Goal: Find specific page/section: Find specific page/section

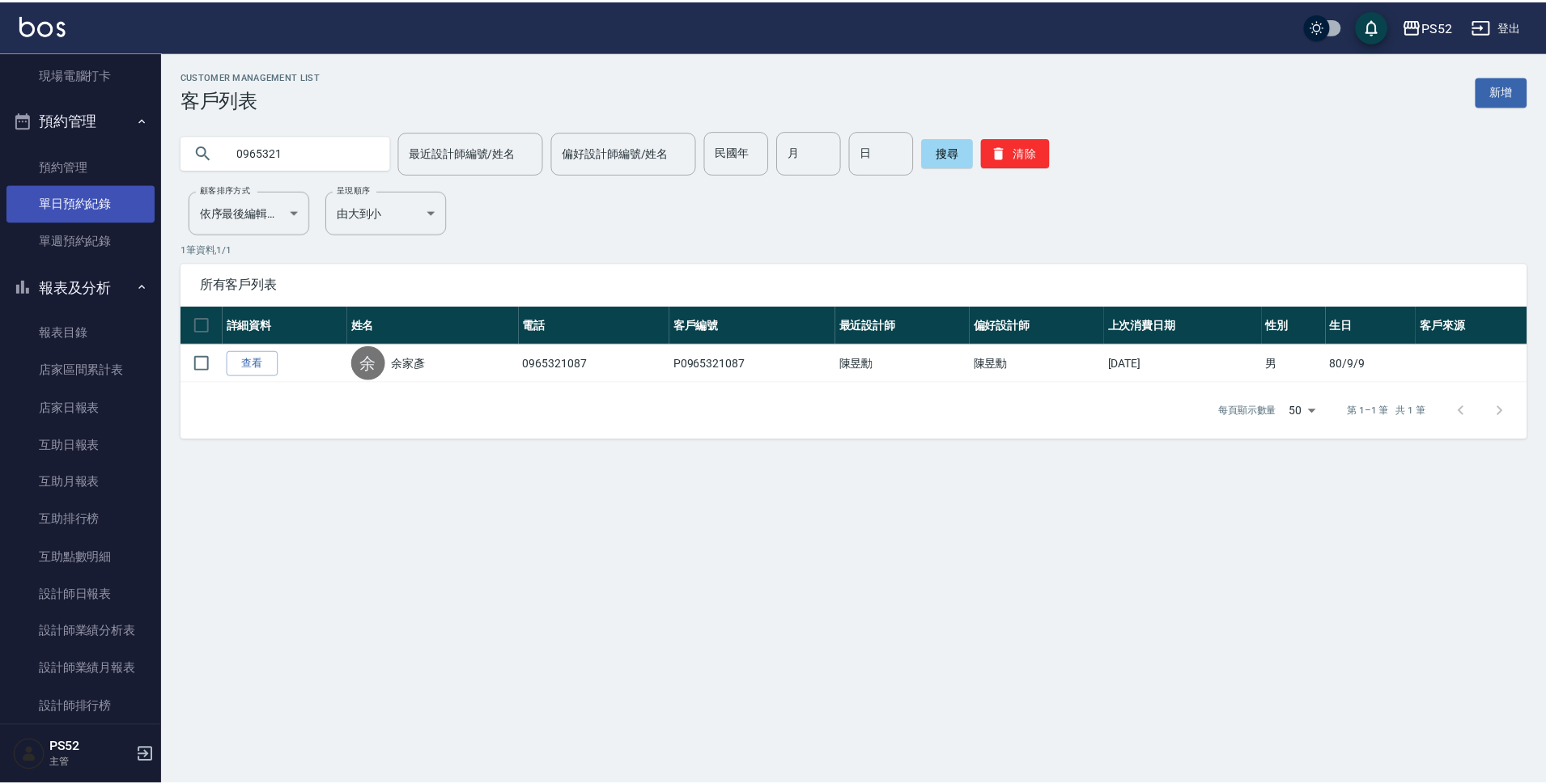
scroll to position [269, 0]
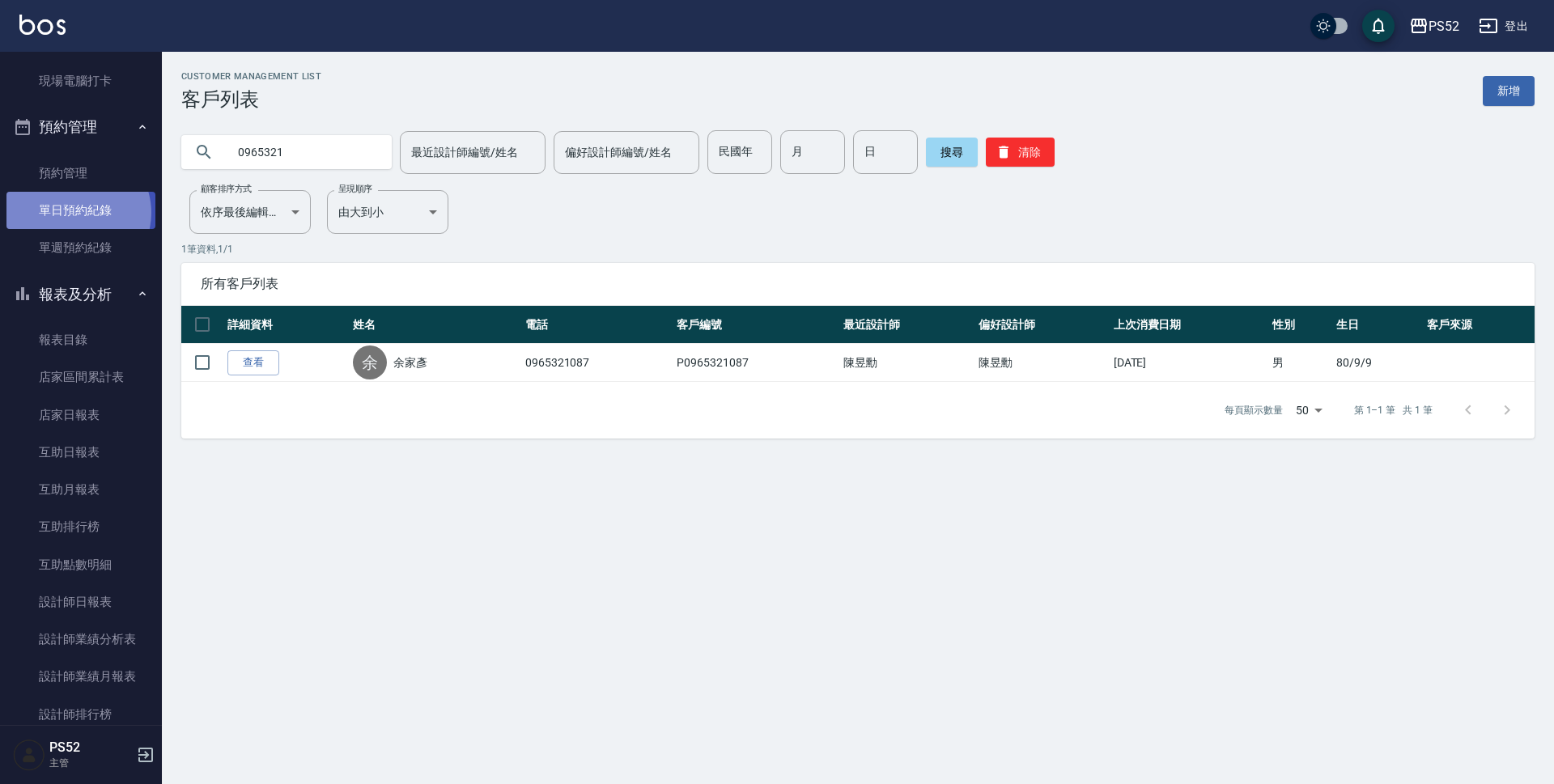
click at [75, 213] on link "單日預約紀錄" at bounding box center [81, 210] width 149 height 38
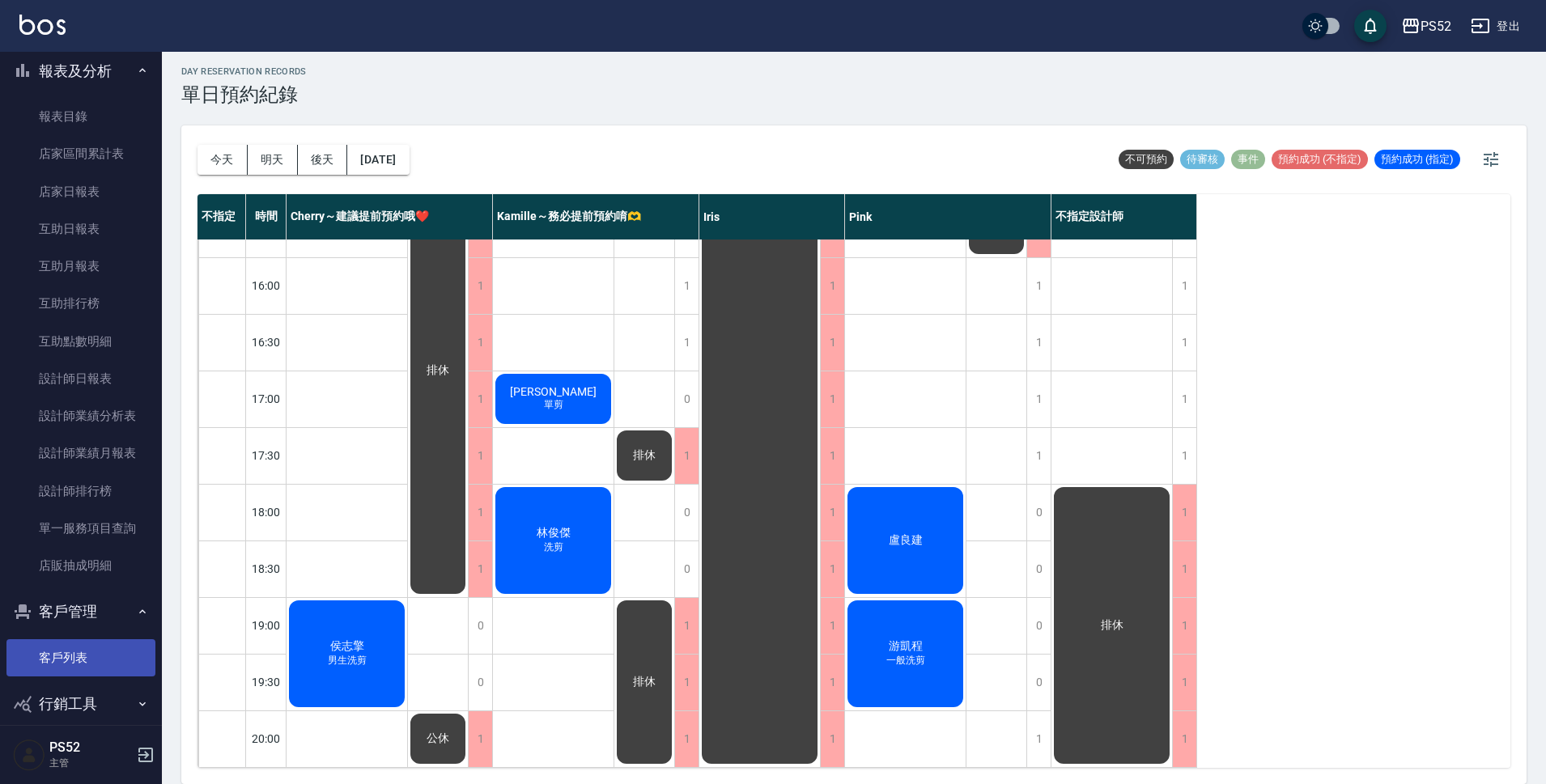
scroll to position [511, 0]
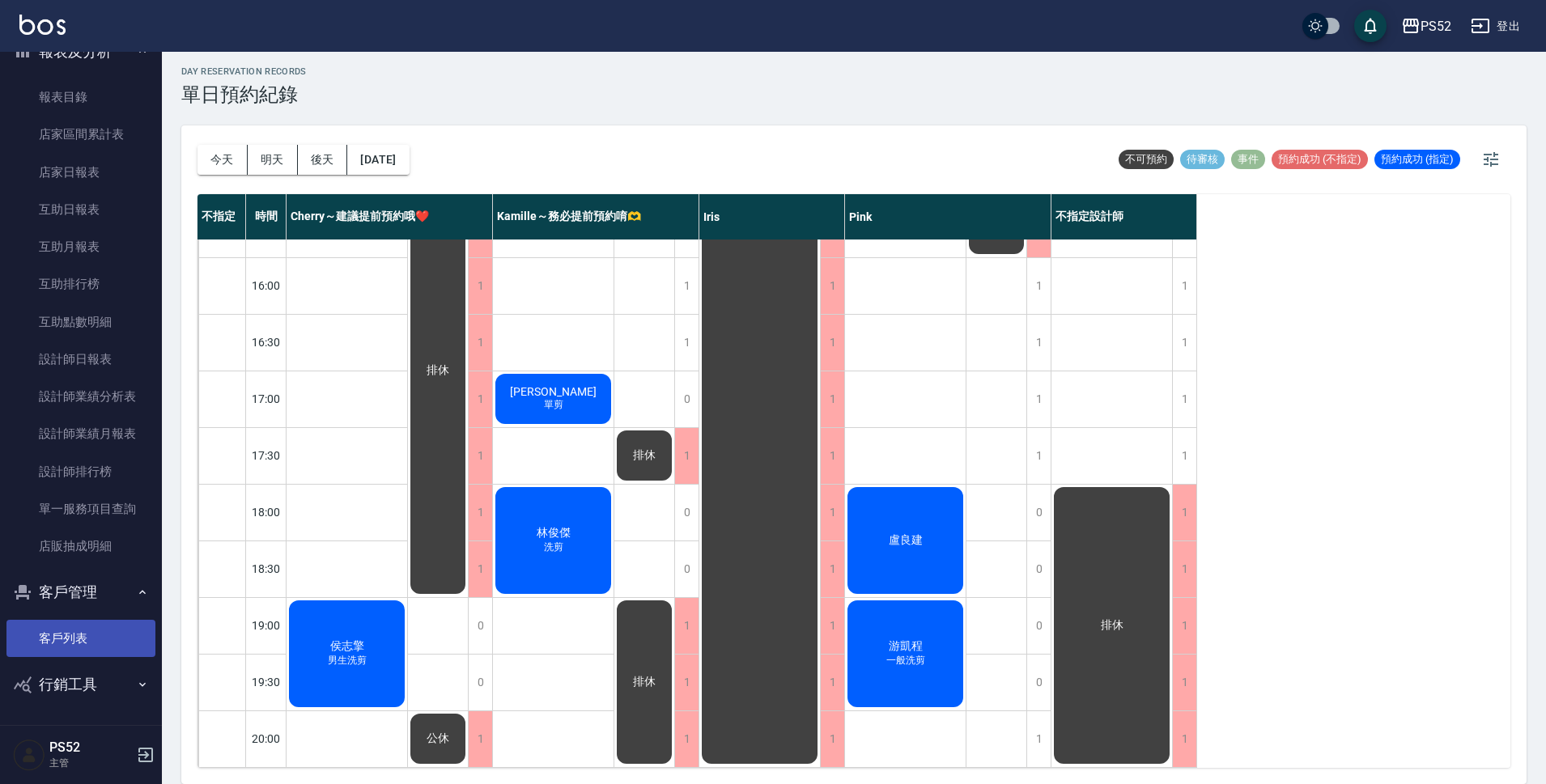
click at [96, 655] on link "客戶列表" at bounding box center [81, 638] width 149 height 38
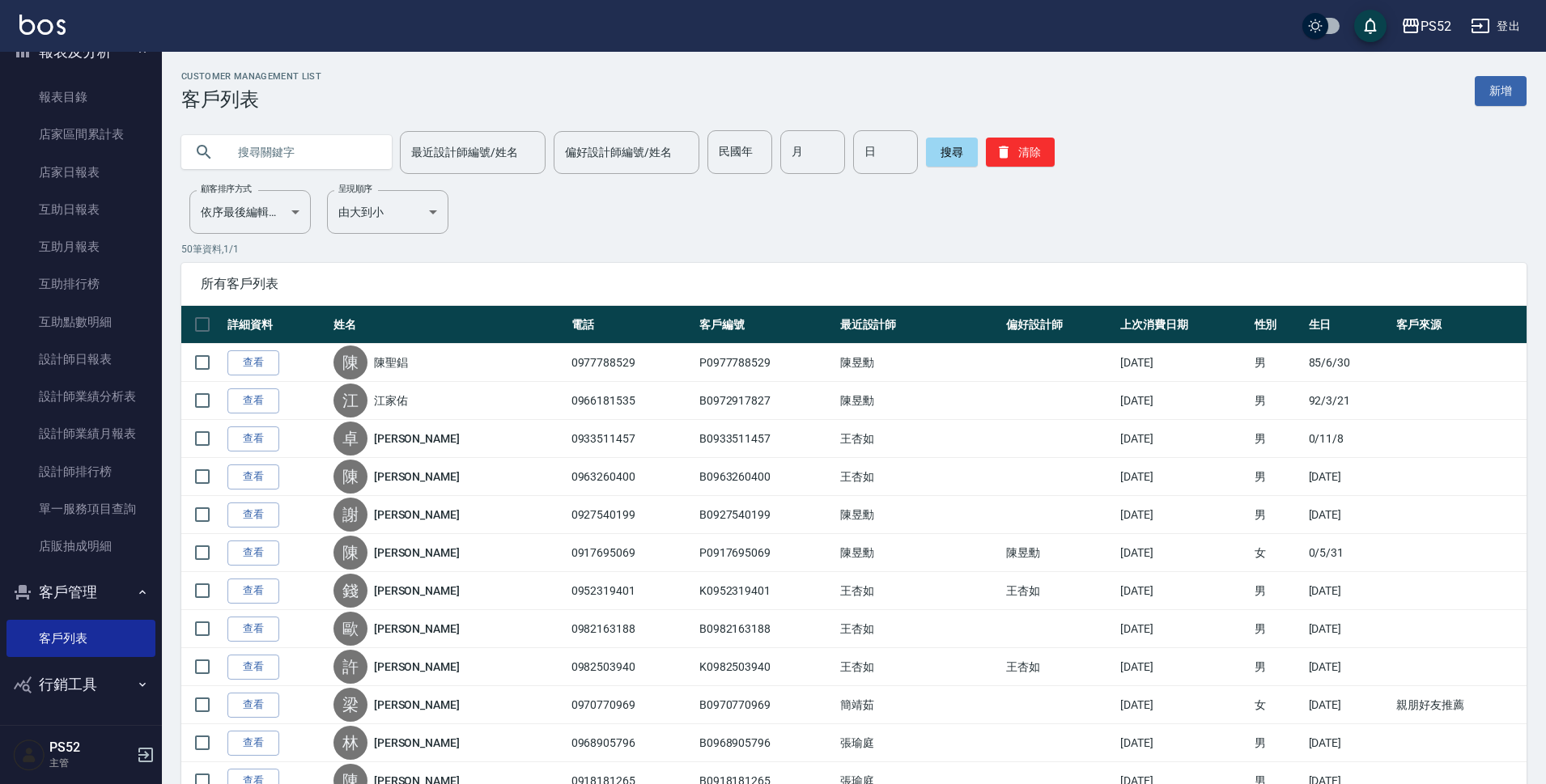
click at [310, 147] on input "text" at bounding box center [303, 152] width 152 height 44
type input "0965515"
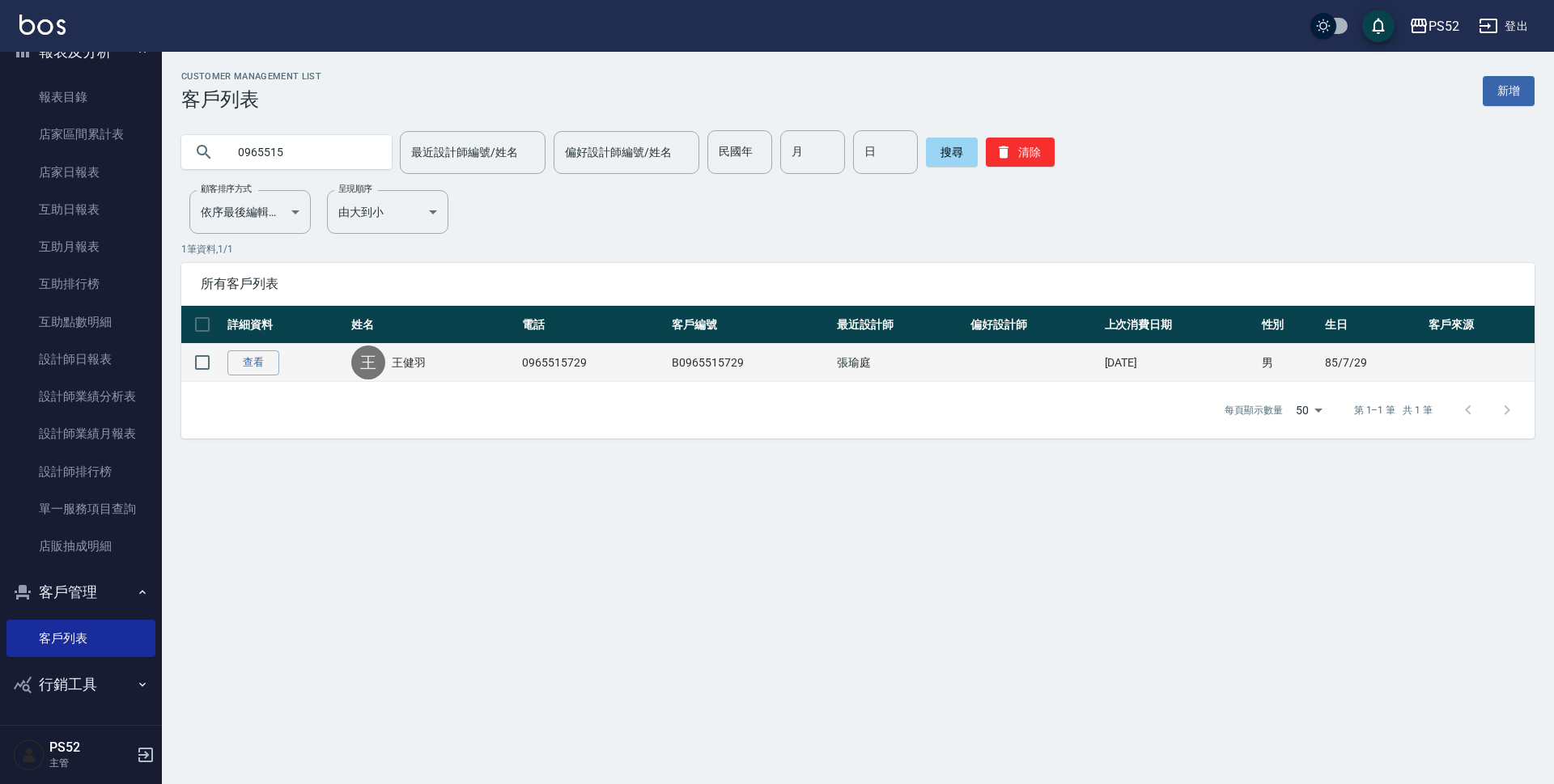
click at [421, 362] on link "王健羽" at bounding box center [409, 363] width 34 height 17
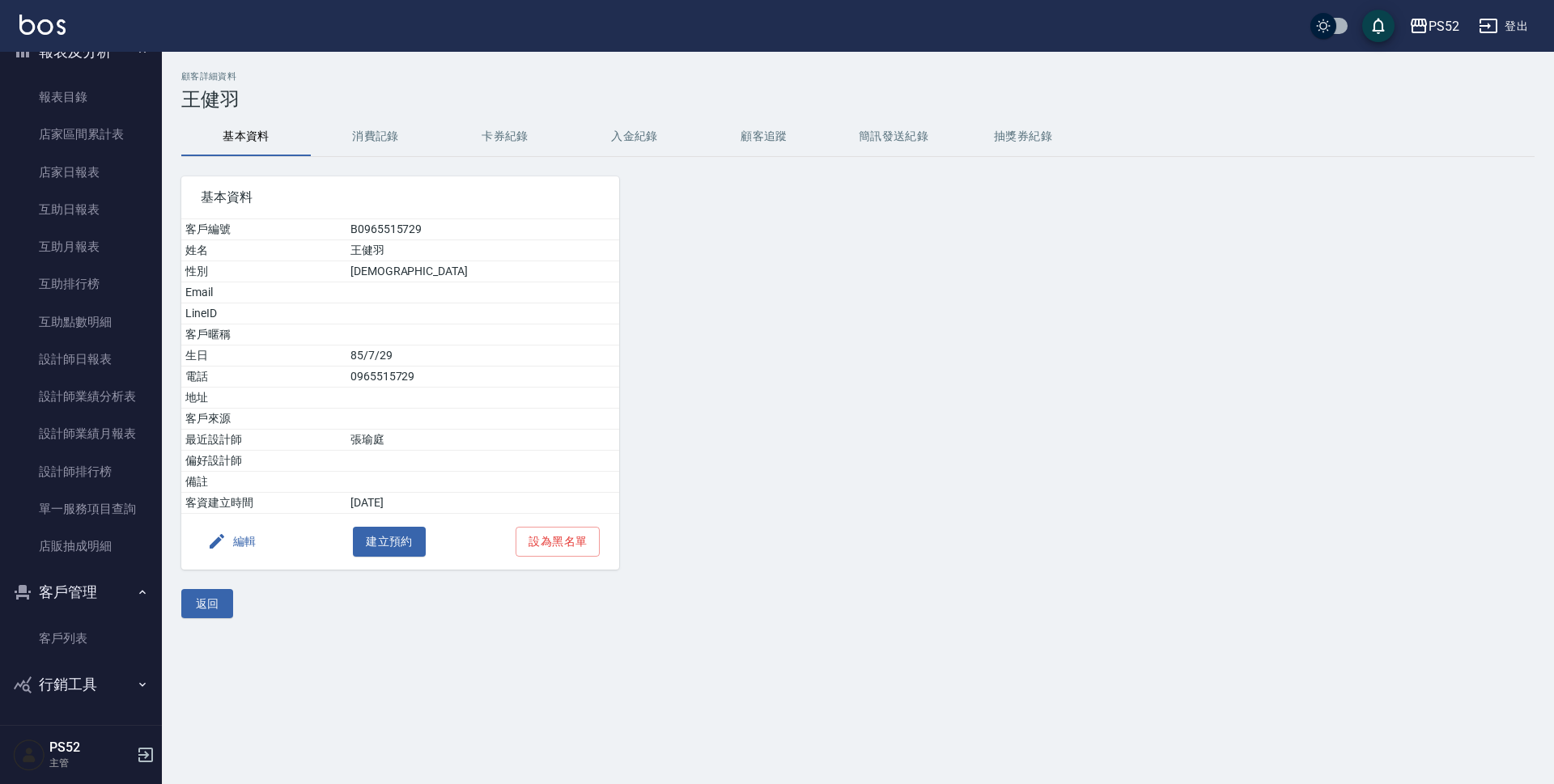
click at [357, 130] on button "消費記錄" at bounding box center [375, 137] width 130 height 39
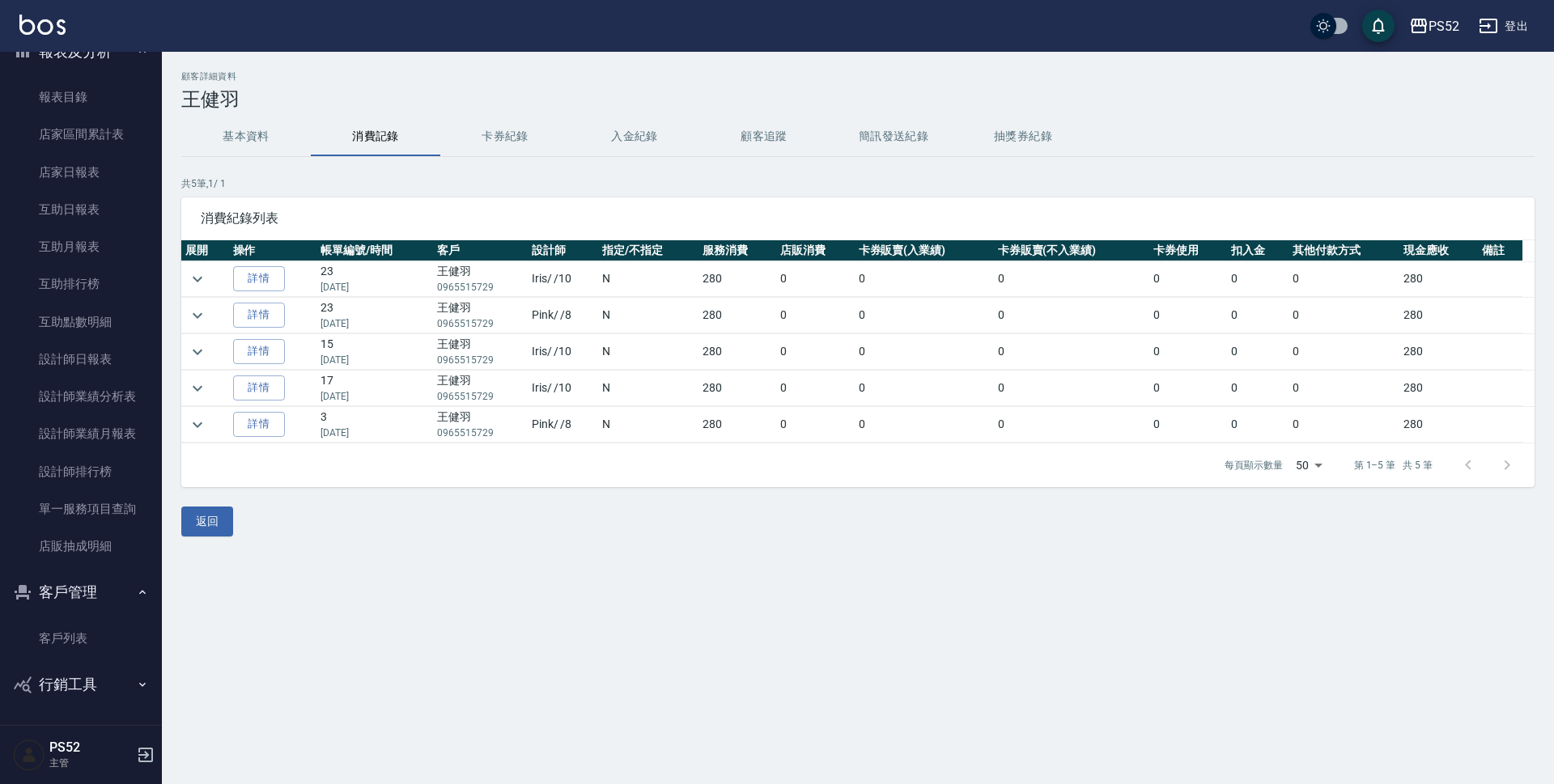
click at [234, 521] on div "返回" at bounding box center [858, 521] width 1354 height 30
click at [227, 521] on button "返回" at bounding box center [207, 521] width 51 height 30
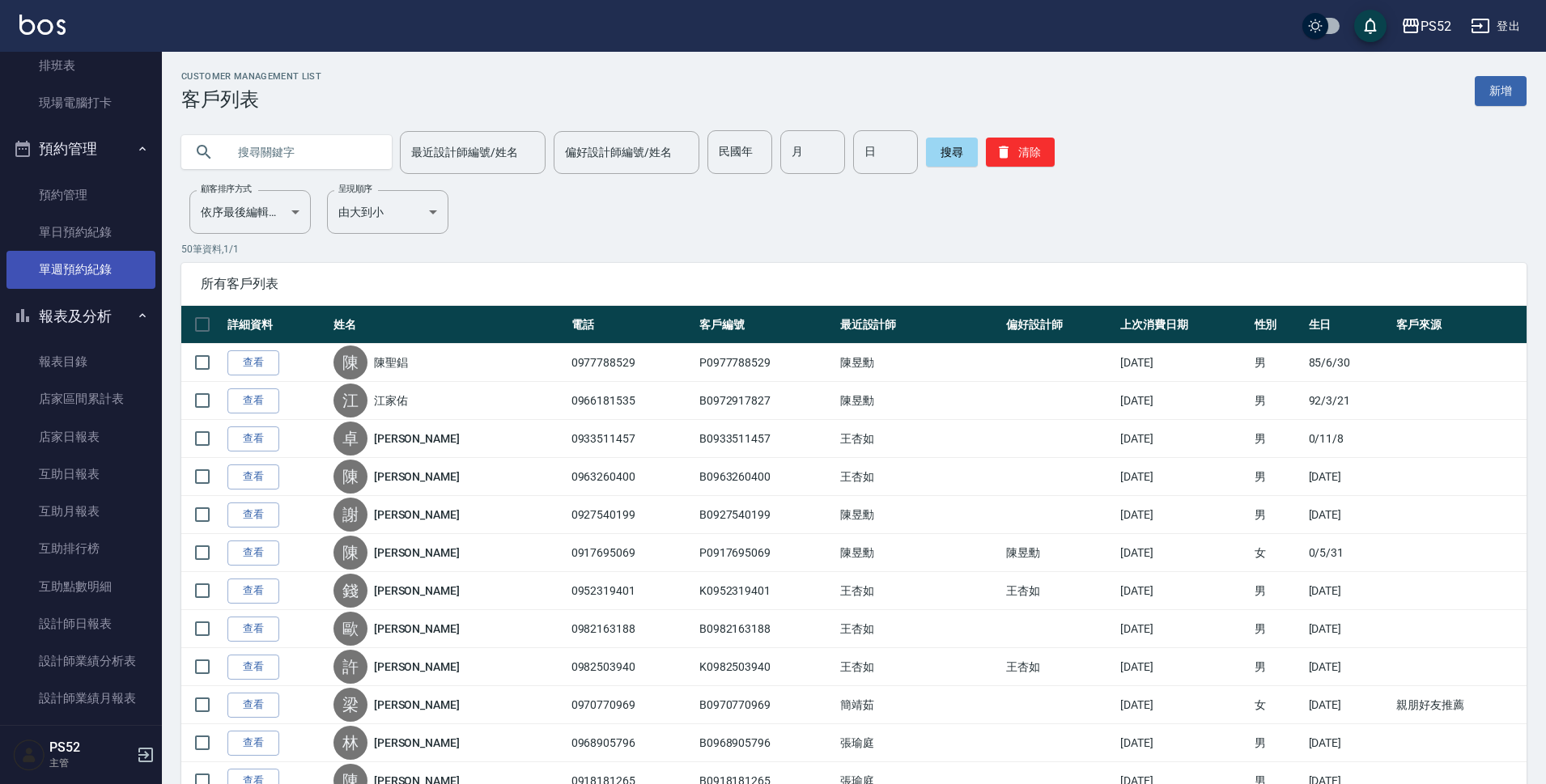
scroll to position [242, 0]
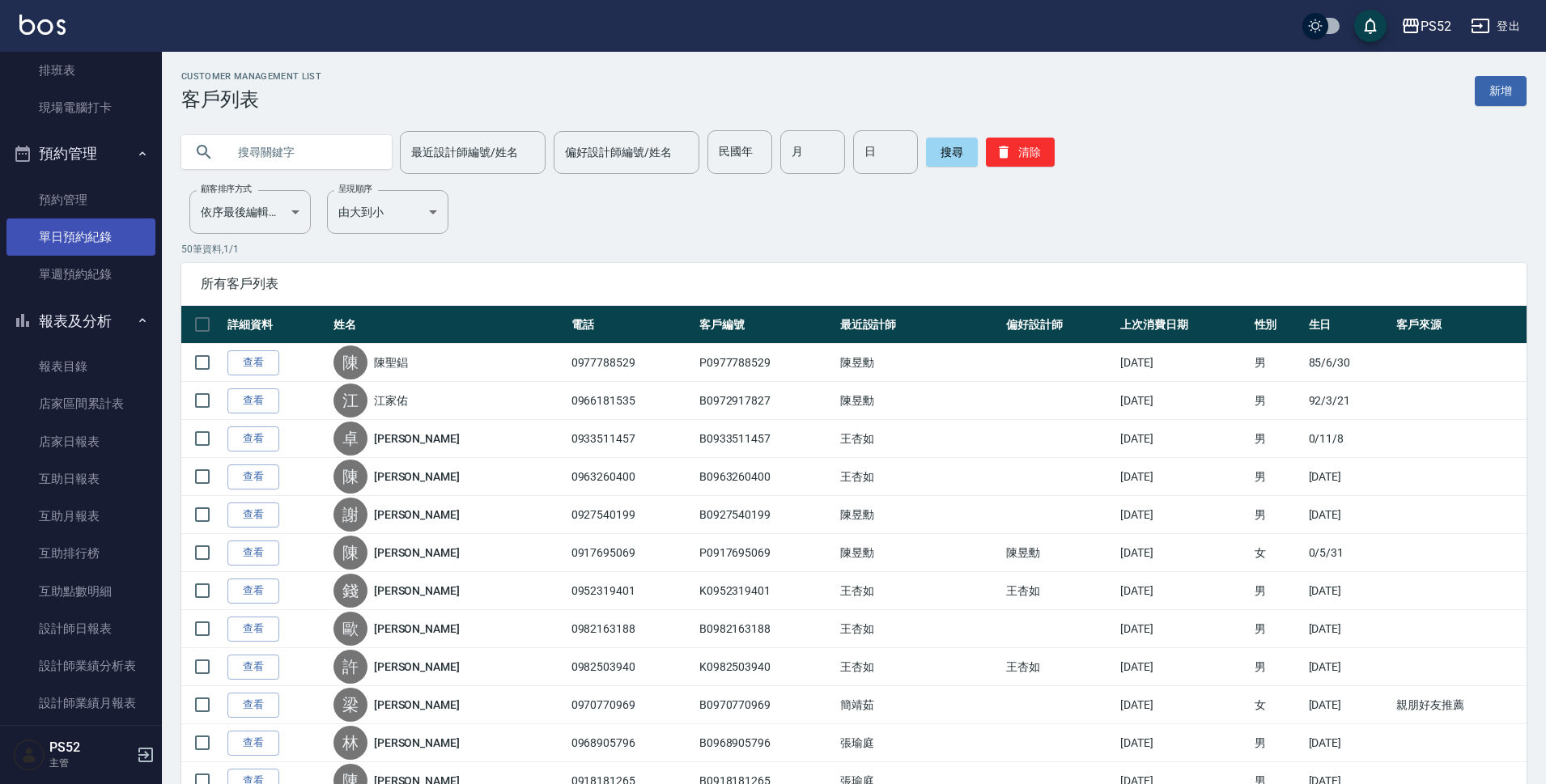
click at [72, 231] on link "單日預約紀錄" at bounding box center [81, 237] width 149 height 38
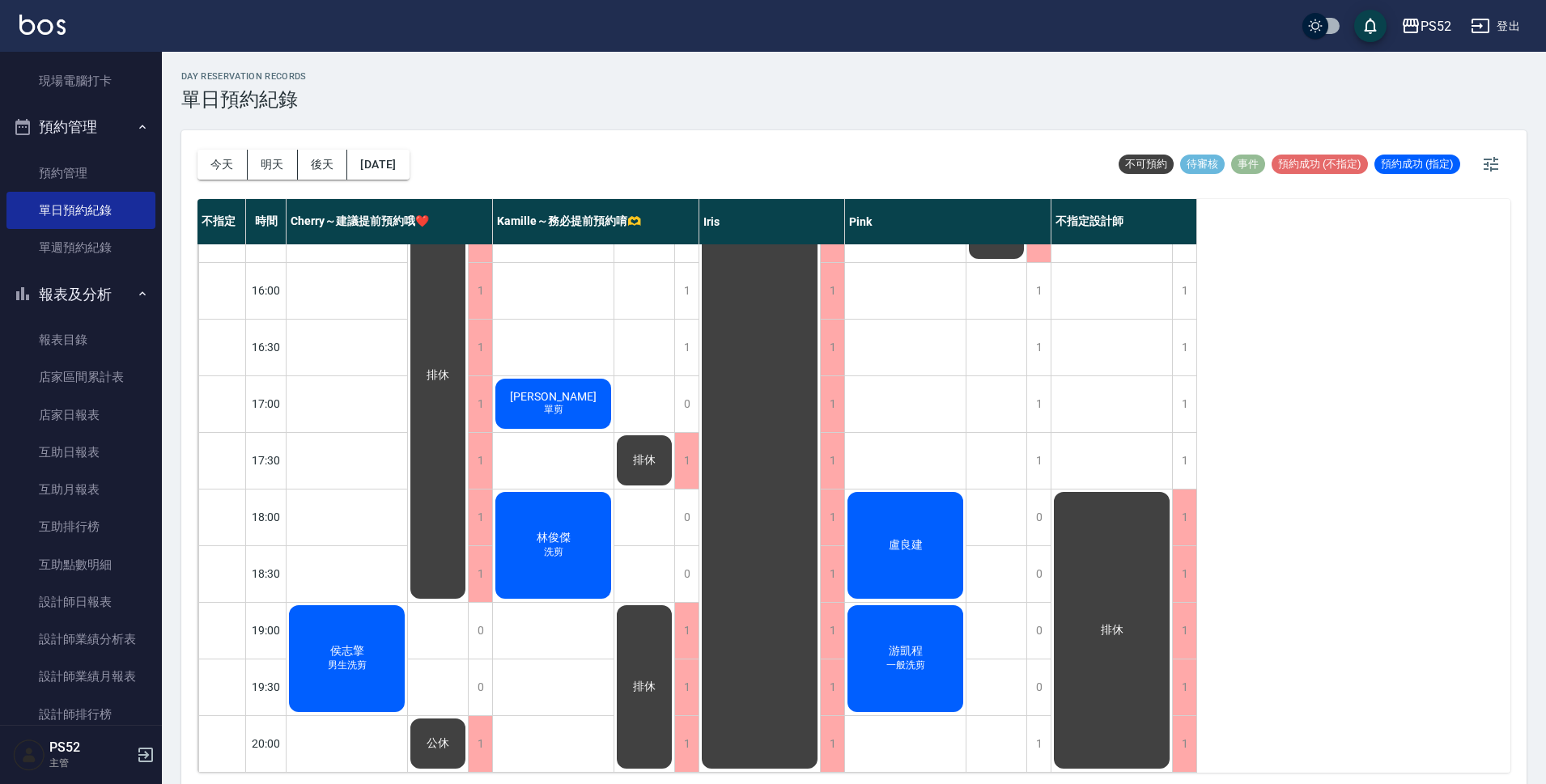
scroll to position [619, 0]
